Goal: Information Seeking & Learning: Learn about a topic

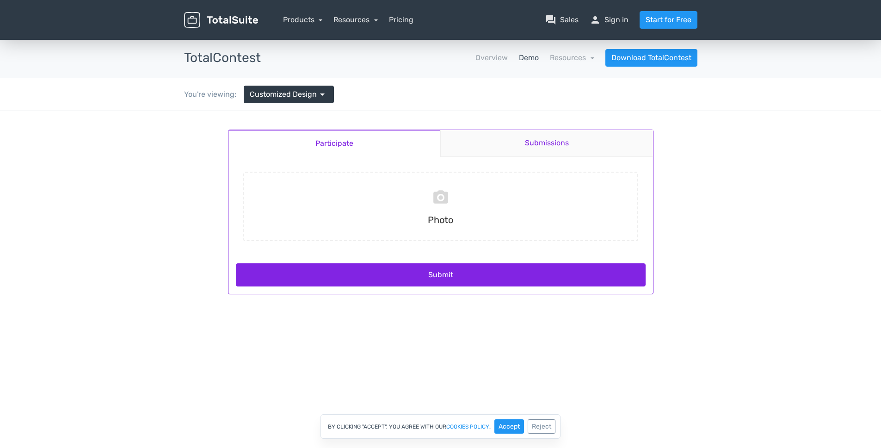
click at [530, 140] on link "Submissions" at bounding box center [546, 143] width 213 height 27
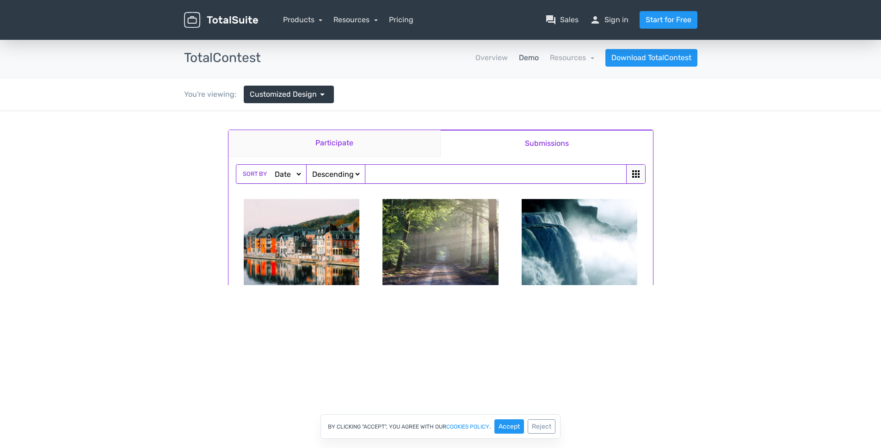
click at [343, 144] on link "Participate" at bounding box center [335, 143] width 212 height 27
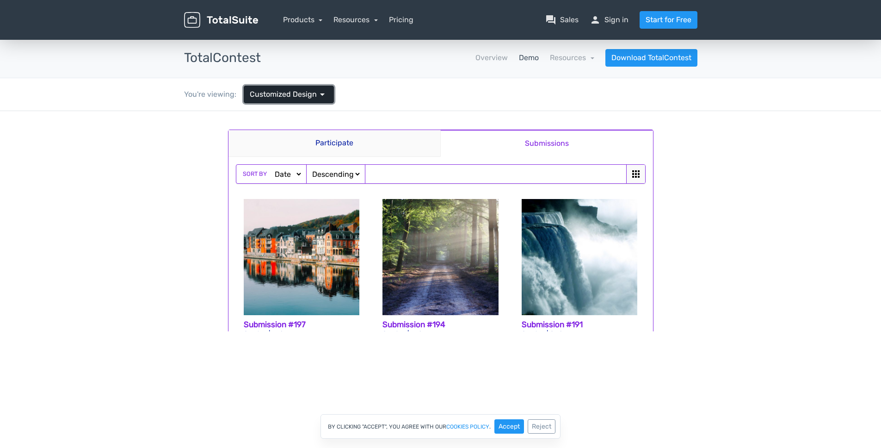
click at [322, 99] on span "arrow_drop_down" at bounding box center [322, 94] width 11 height 11
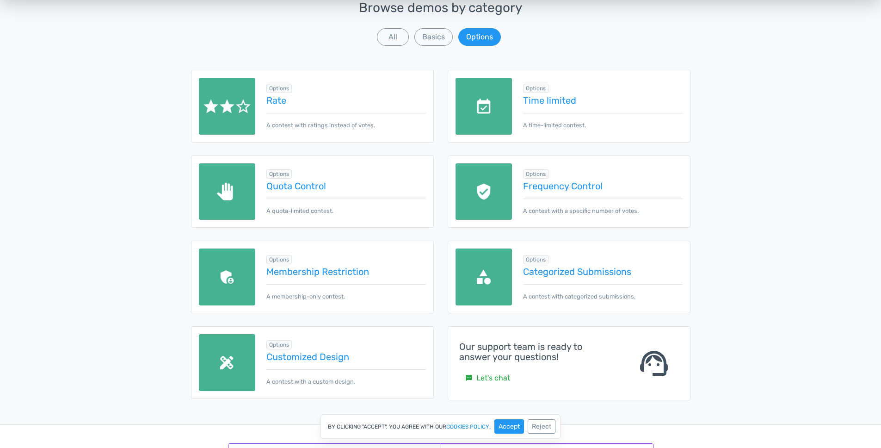
scroll to position [124, 0]
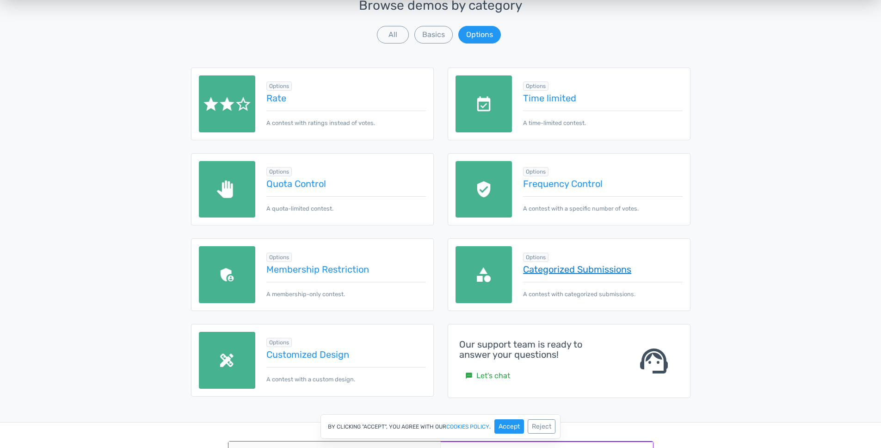
click at [565, 268] on link "Categorized Submissions" at bounding box center [602, 269] width 159 height 10
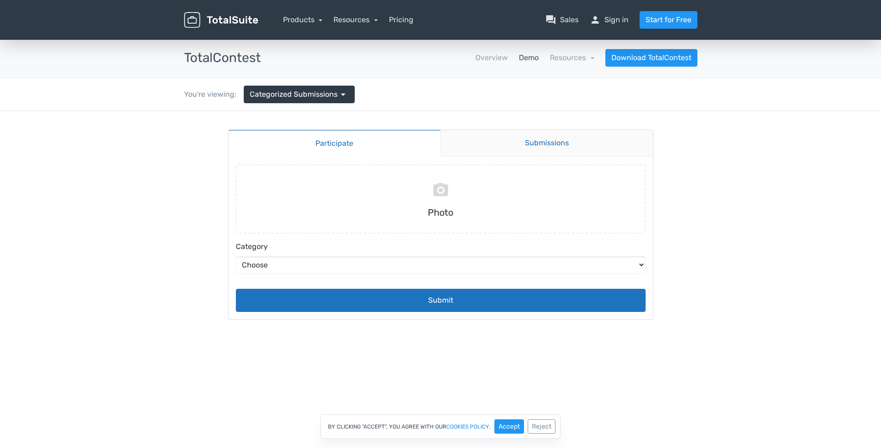
click at [560, 134] on link "Submissions" at bounding box center [546, 143] width 213 height 27
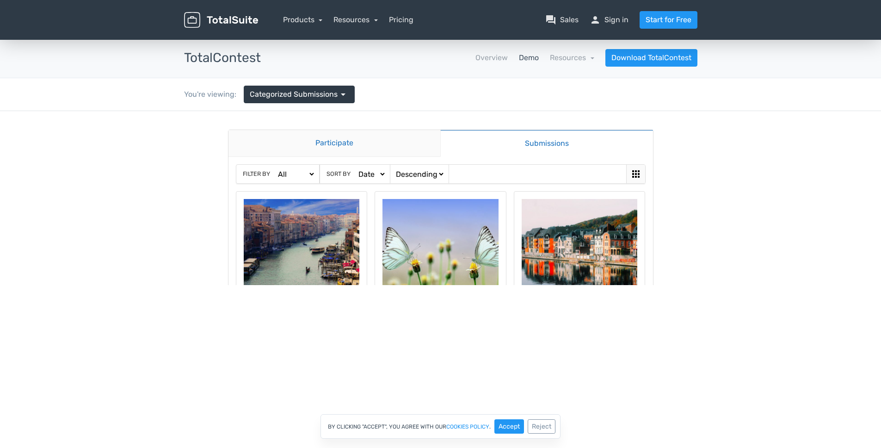
click at [354, 143] on link "Participate" at bounding box center [335, 143] width 212 height 27
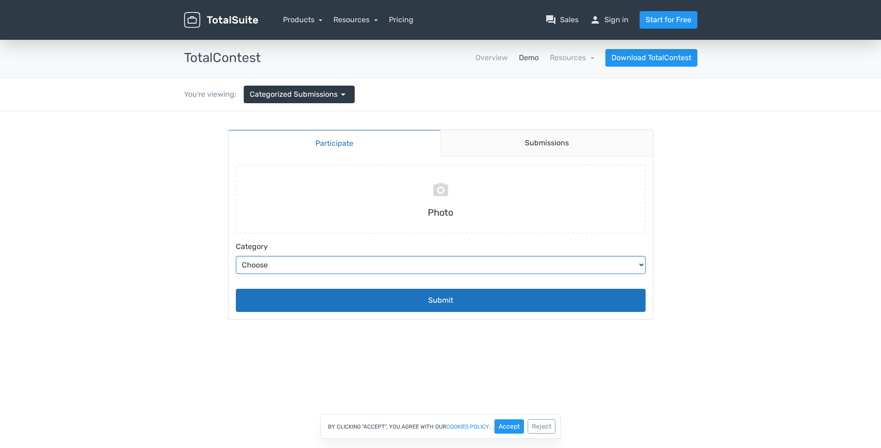
click at [360, 269] on select "Choose Abstract Humans Nature" at bounding box center [441, 265] width 410 height 18
select select "5"
click at [236, 256] on select "Choose Abstract Humans Nature" at bounding box center [441, 265] width 410 height 18
click at [522, 142] on link "Submissions" at bounding box center [546, 143] width 213 height 27
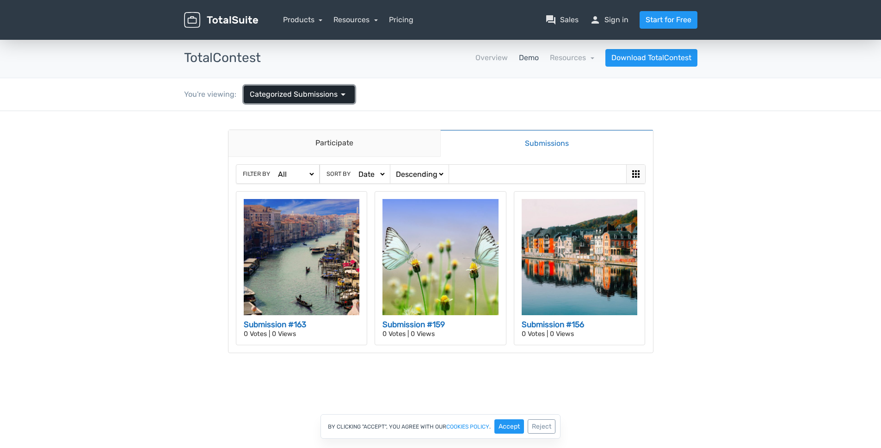
click at [284, 97] on span "Categorized Submissions" at bounding box center [294, 94] width 88 height 11
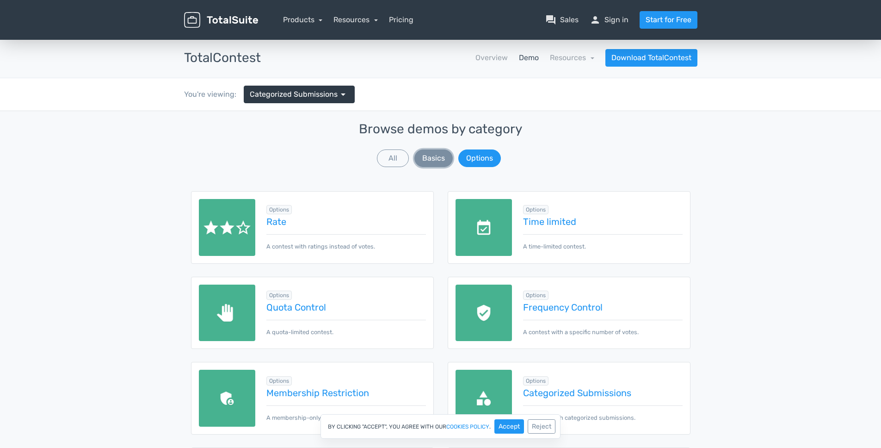
click at [443, 155] on button "Basics" at bounding box center [433, 158] width 38 height 18
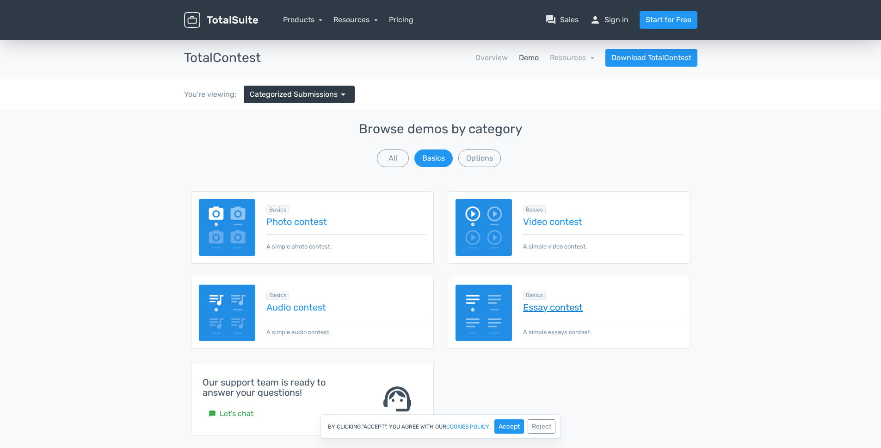
click at [556, 310] on link "Essay contest" at bounding box center [602, 307] width 159 height 10
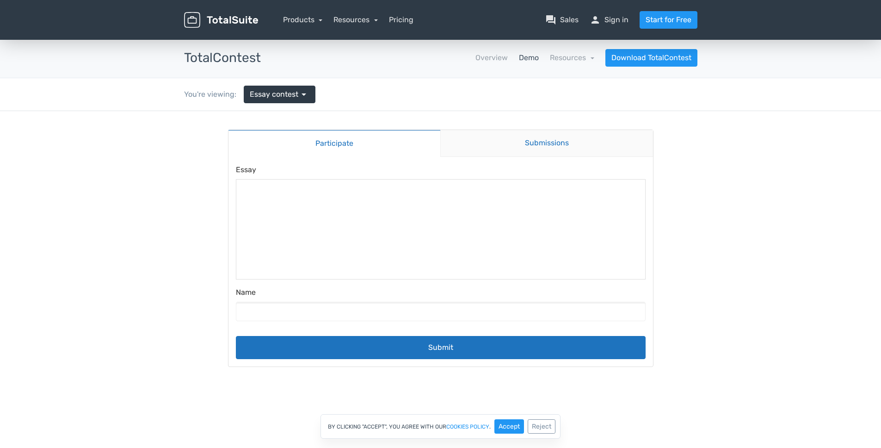
click at [530, 131] on link "Submissions" at bounding box center [546, 143] width 213 height 27
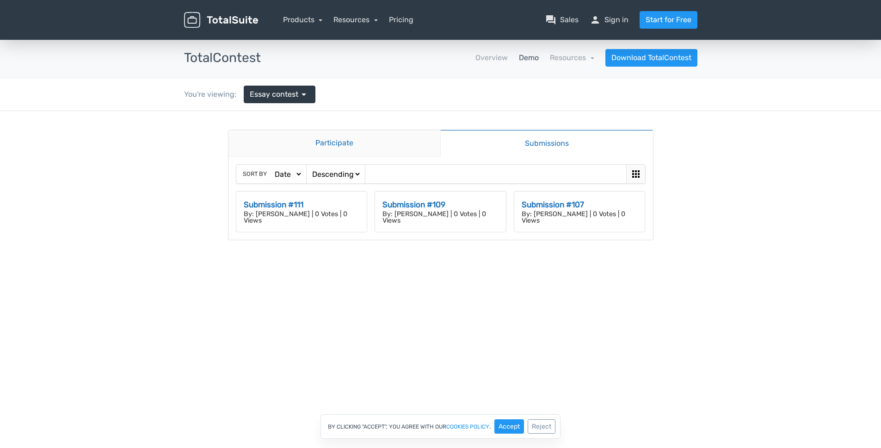
click at [349, 148] on link "Participate" at bounding box center [335, 143] width 212 height 27
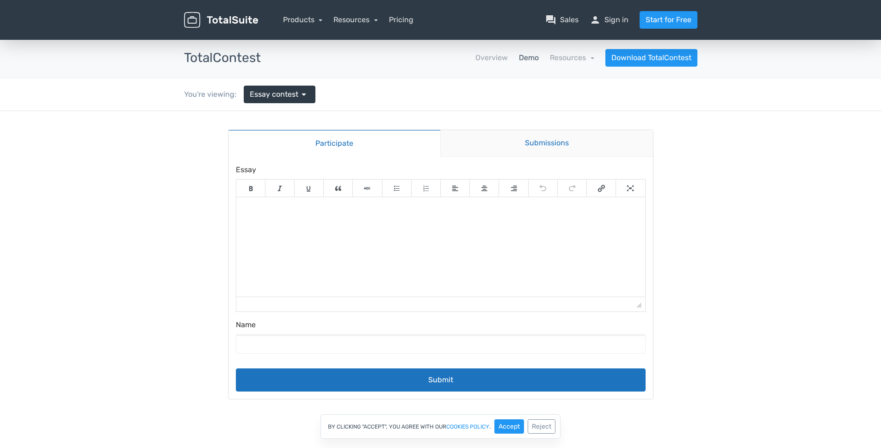
click at [524, 136] on link "Submissions" at bounding box center [546, 143] width 213 height 27
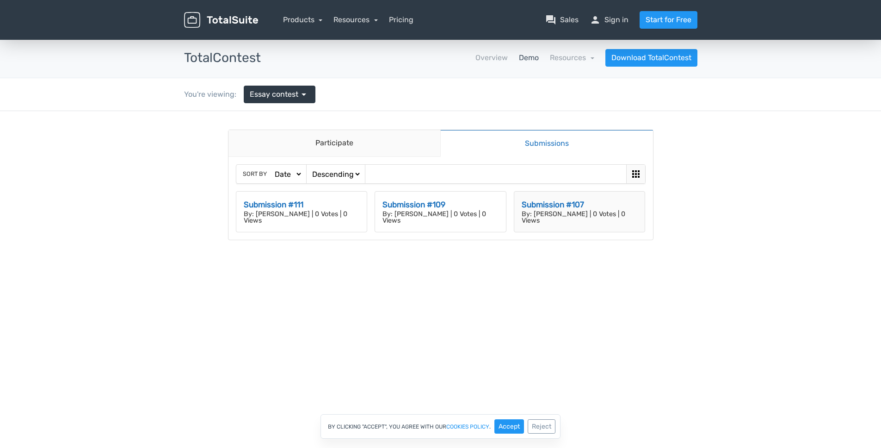
click at [564, 209] on h3 "Submission #107" at bounding box center [580, 205] width 116 height 12
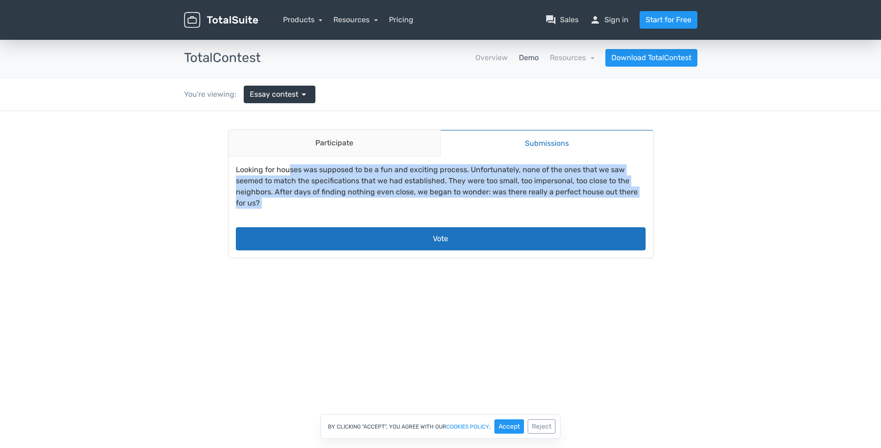
drag, startPoint x: 290, startPoint y: 169, endPoint x: 459, endPoint y: 217, distance: 175.7
click at [459, 217] on div "Looking for houses was supposed to be a fun and exciting process. Unfortunately…" at bounding box center [441, 207] width 410 height 86
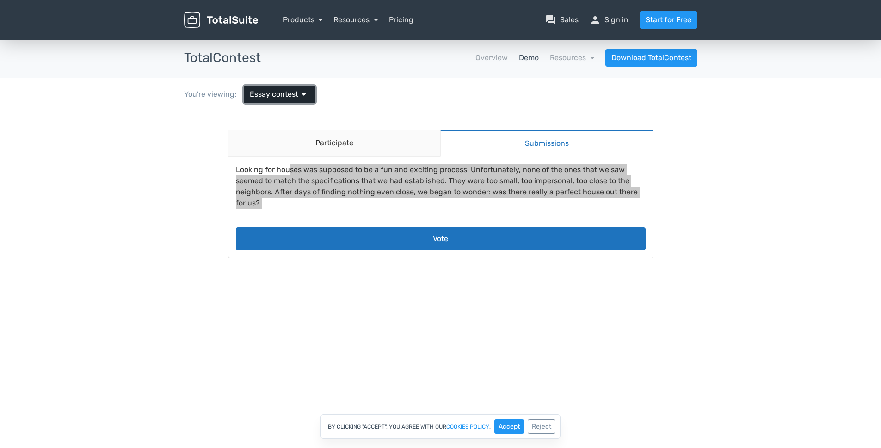
click at [272, 101] on link "Essay contest arrow_drop_down" at bounding box center [280, 95] width 72 height 18
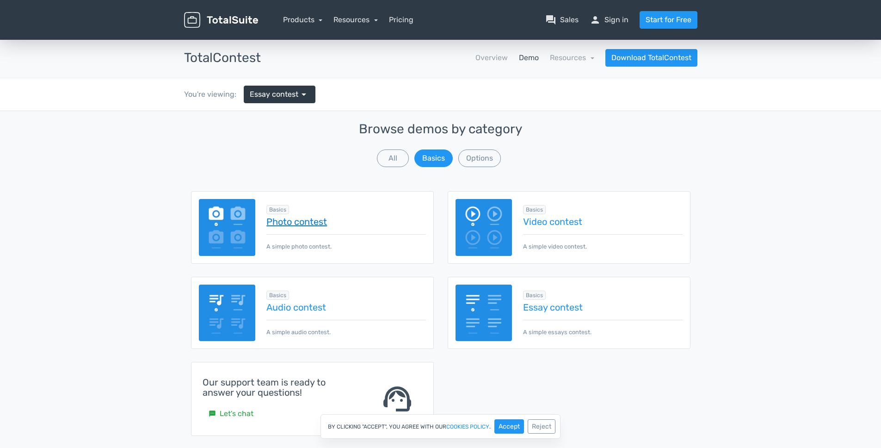
click at [308, 227] on link "Photo contest" at bounding box center [345, 221] width 159 height 10
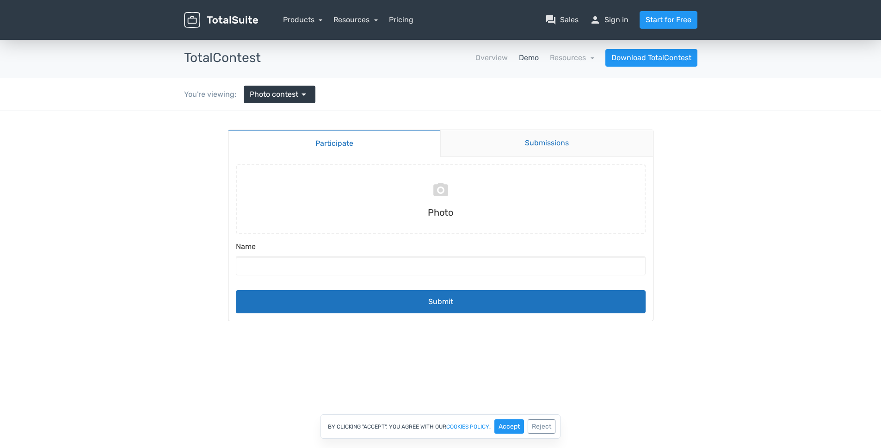
click at [507, 140] on link "Submissions" at bounding box center [546, 143] width 213 height 27
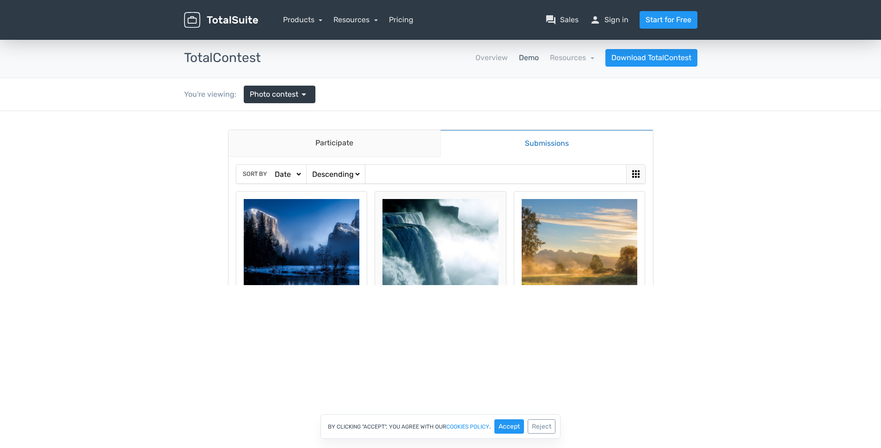
click at [419, 231] on img at bounding box center [441, 257] width 116 height 116
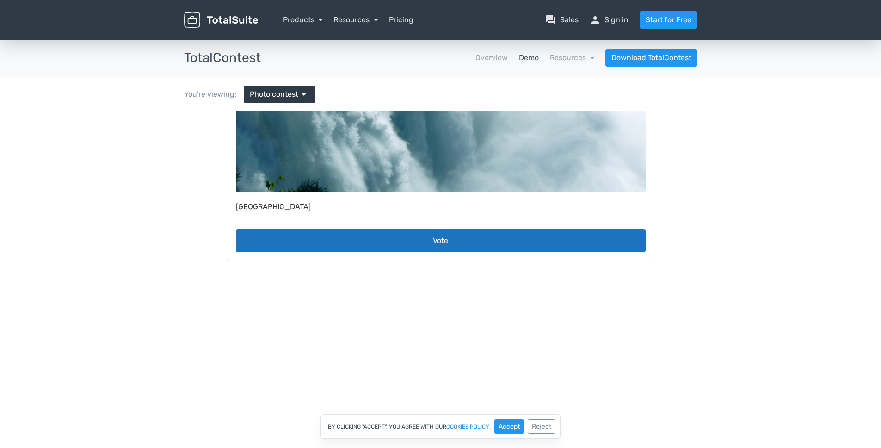
scroll to position [285, 0]
